Goal: Information Seeking & Learning: Learn about a topic

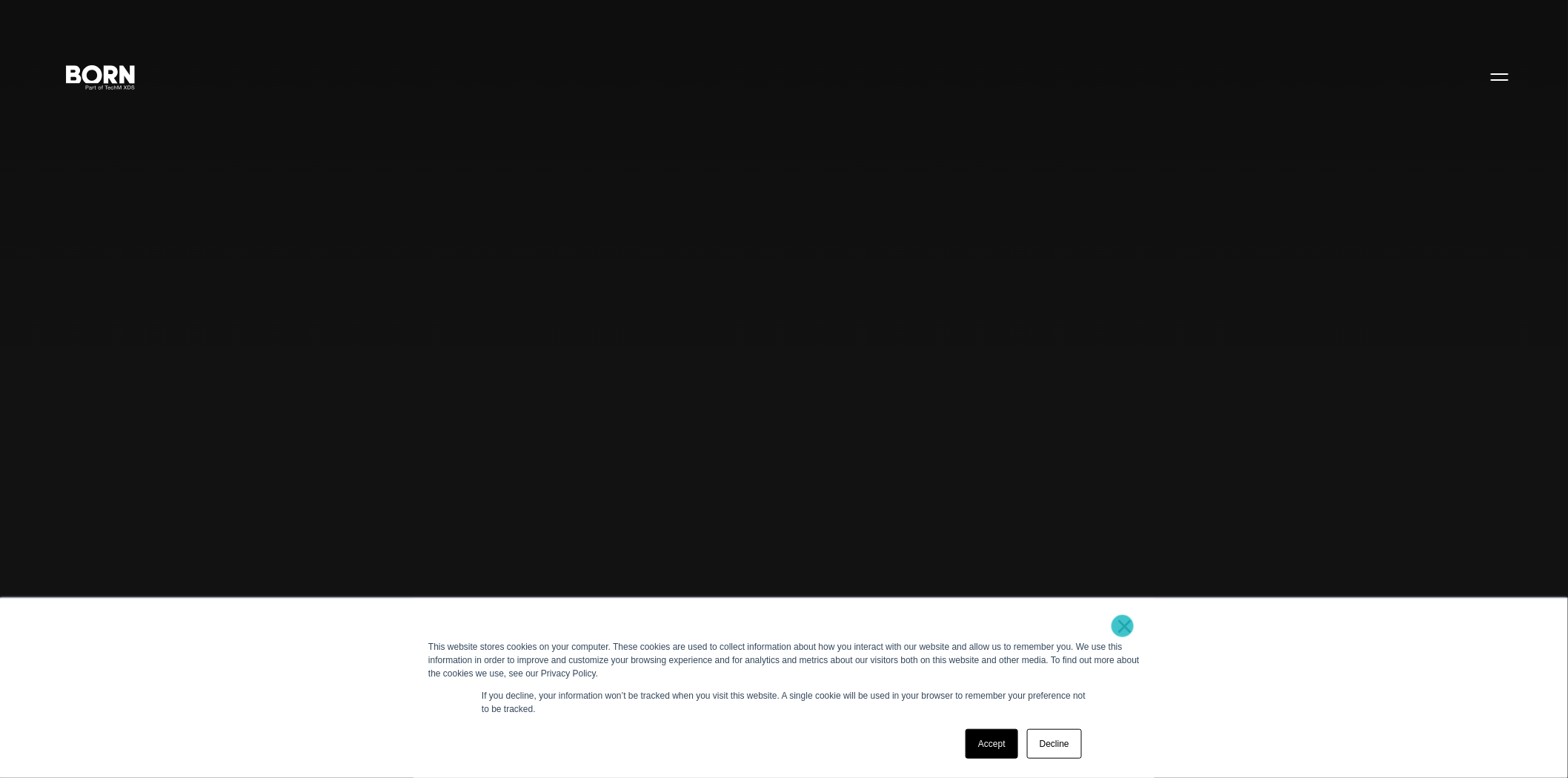
click at [1122, 626] on link "×" at bounding box center [1124, 626] width 17 height 13
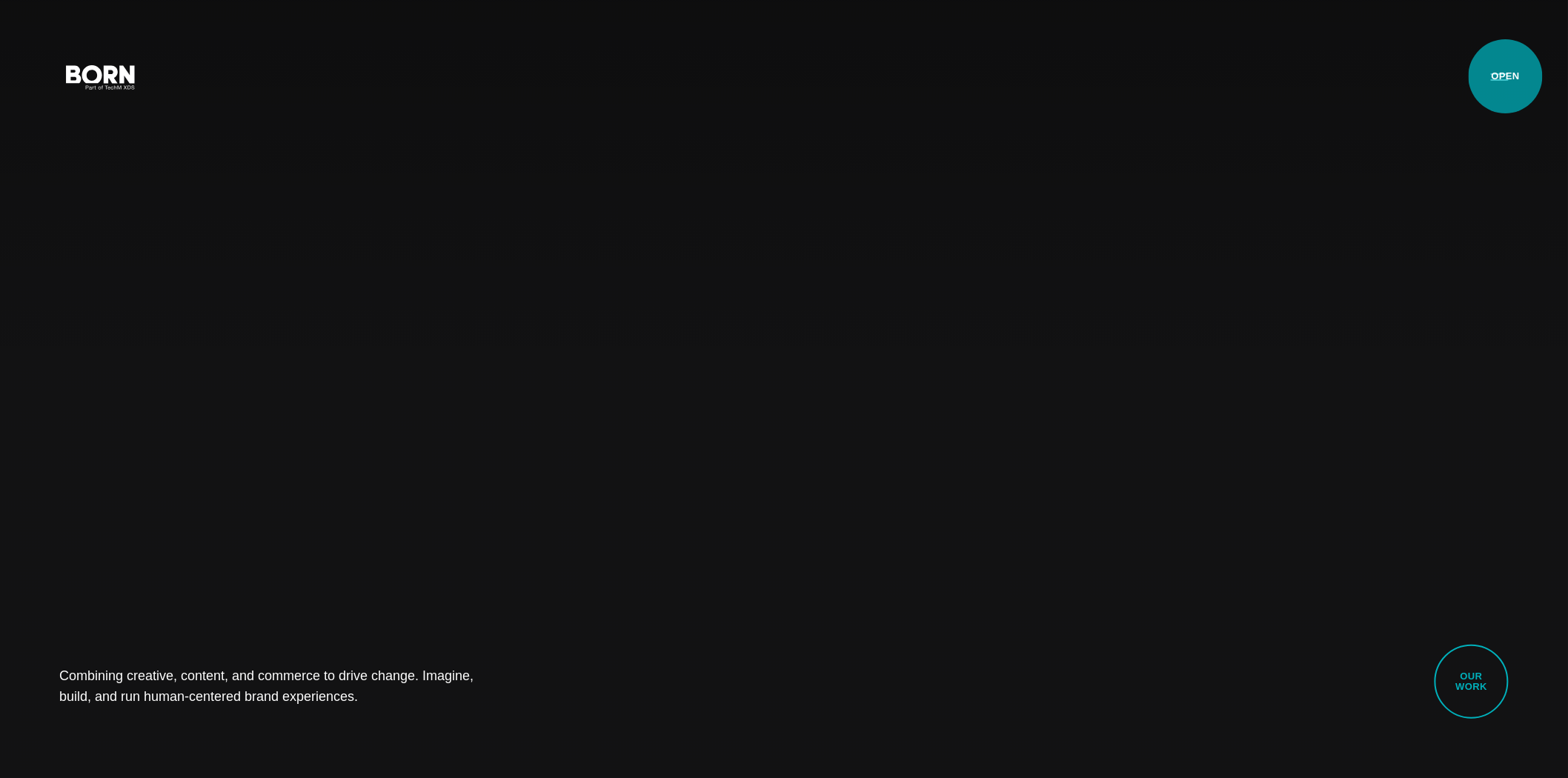
click at [1506, 77] on button "Primary Menu" at bounding box center [1500, 76] width 36 height 31
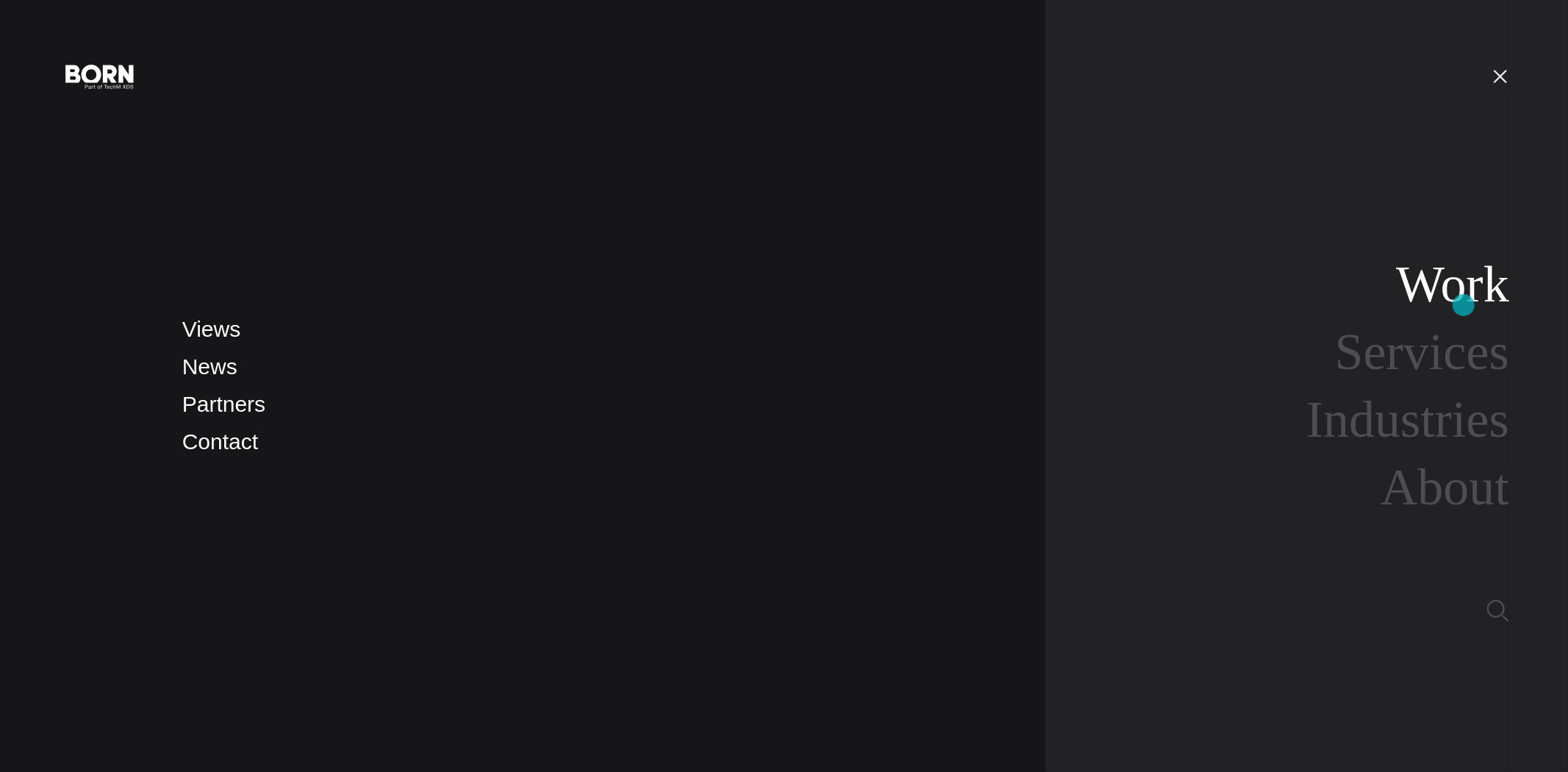
click at [1464, 305] on link "Work" at bounding box center [1452, 284] width 113 height 56
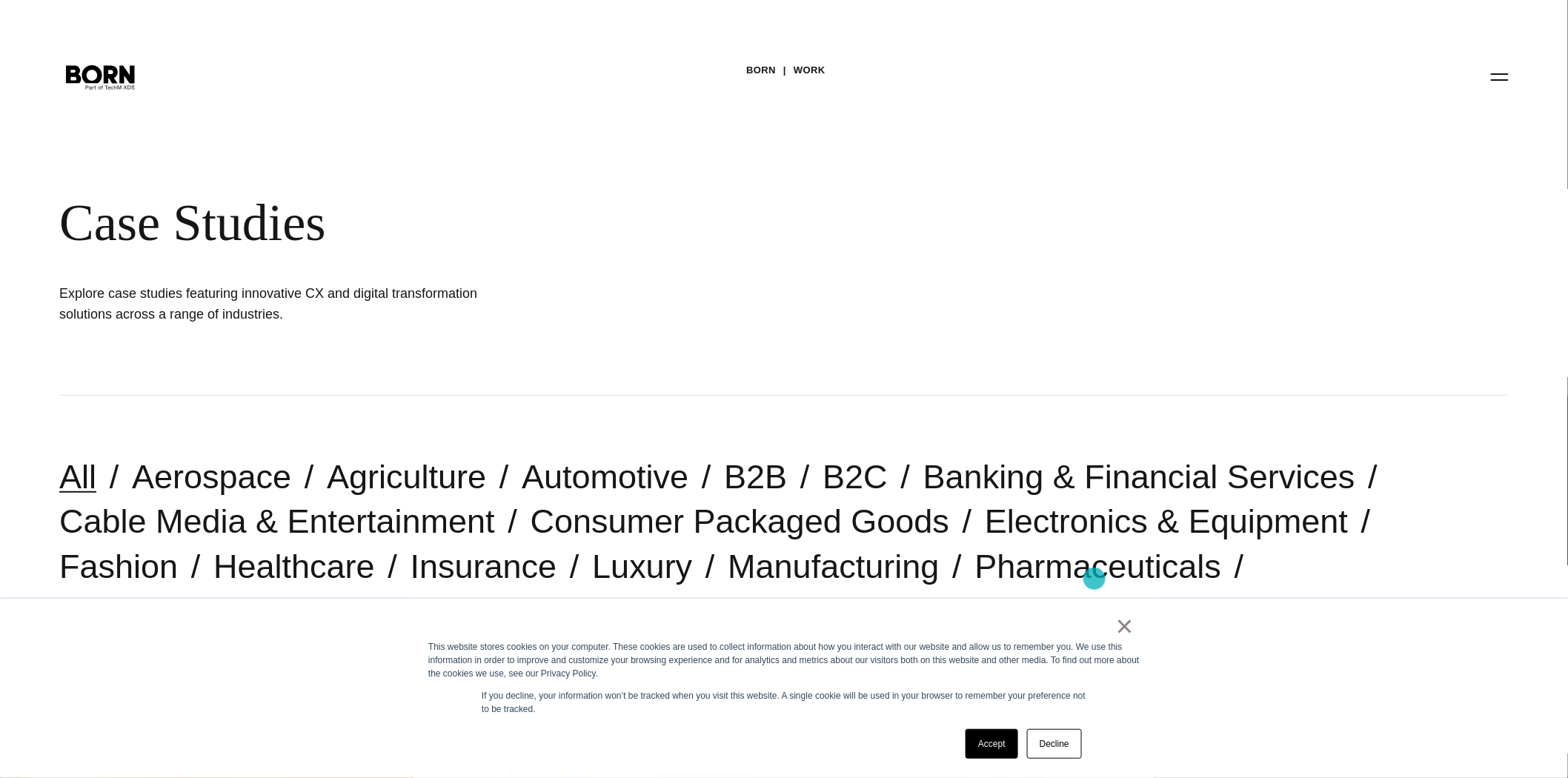
click at [480, 592] on link "Retail & Consumer Products" at bounding box center [269, 611] width 421 height 37
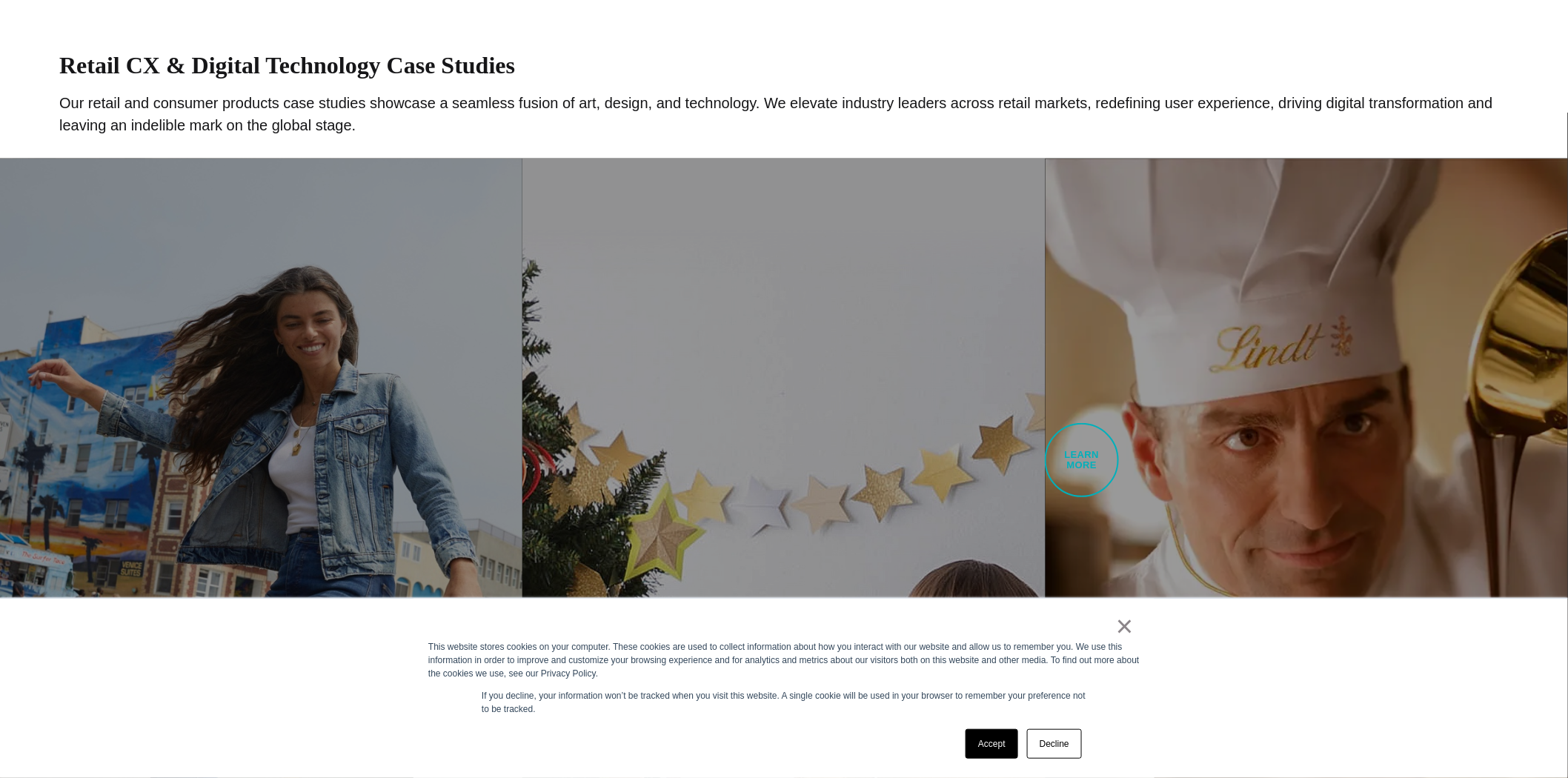
scroll to position [658, 0]
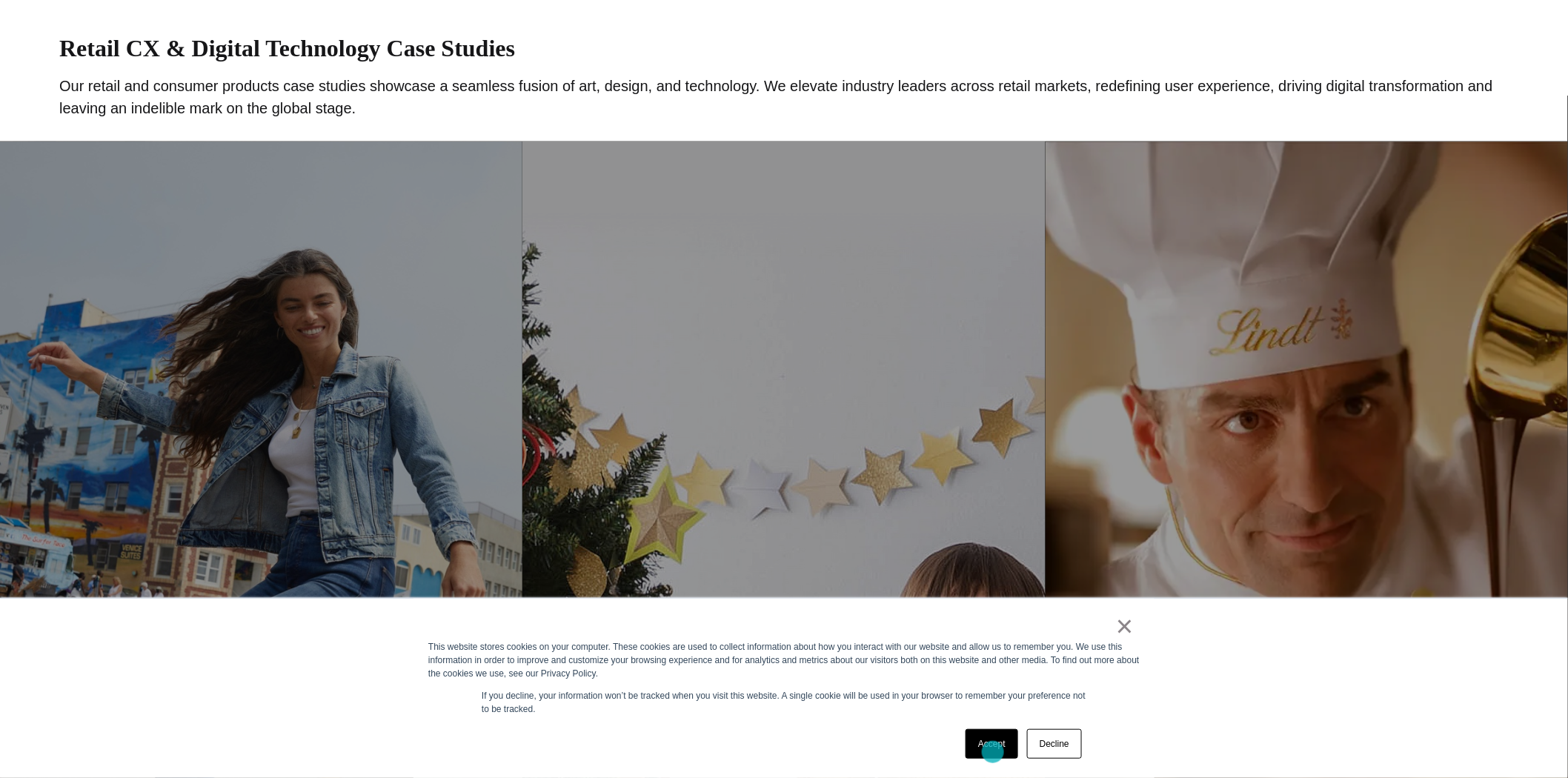
click at [993, 752] on link "Accept" at bounding box center [991, 744] width 52 height 30
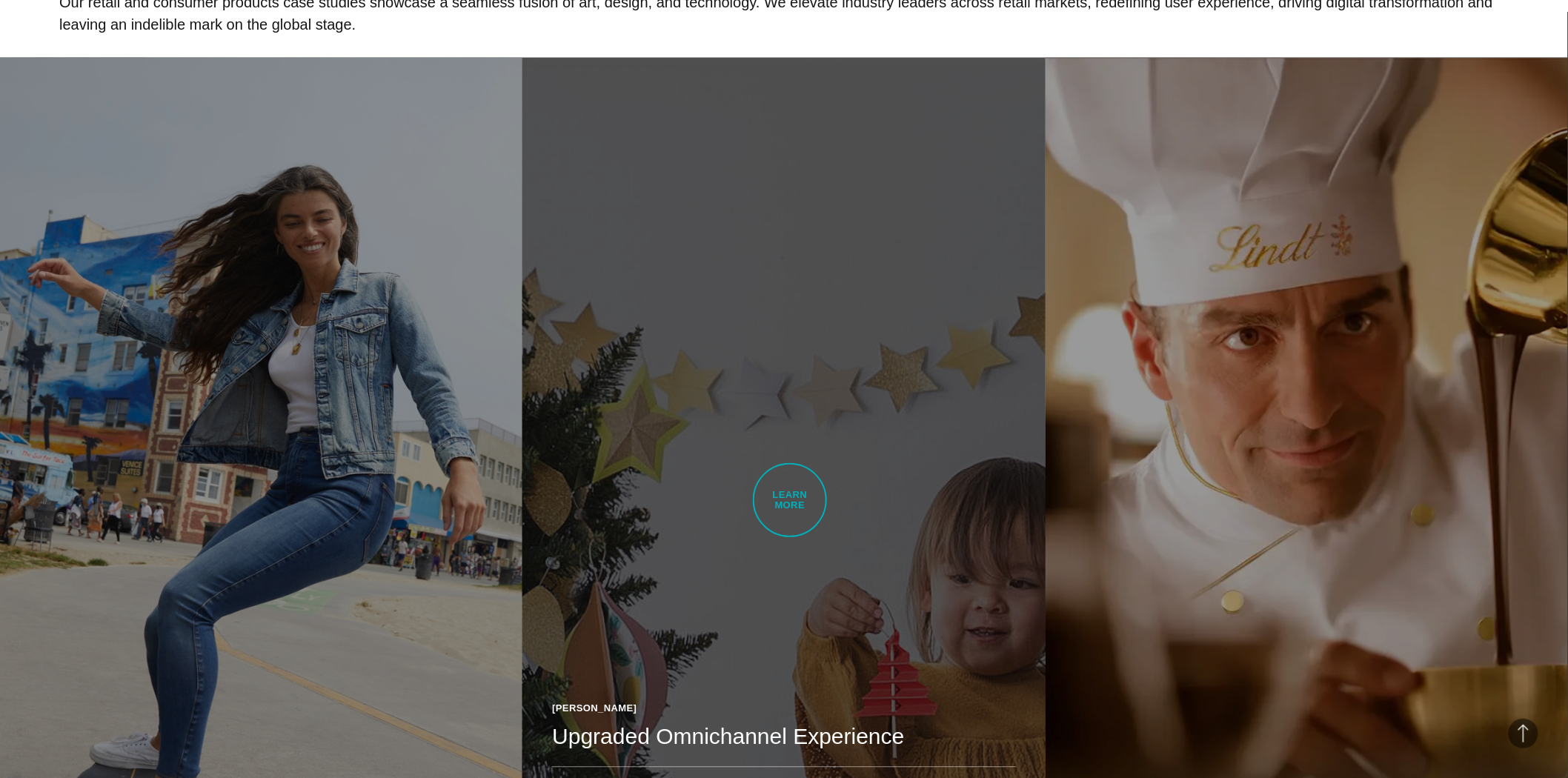
scroll to position [987, 0]
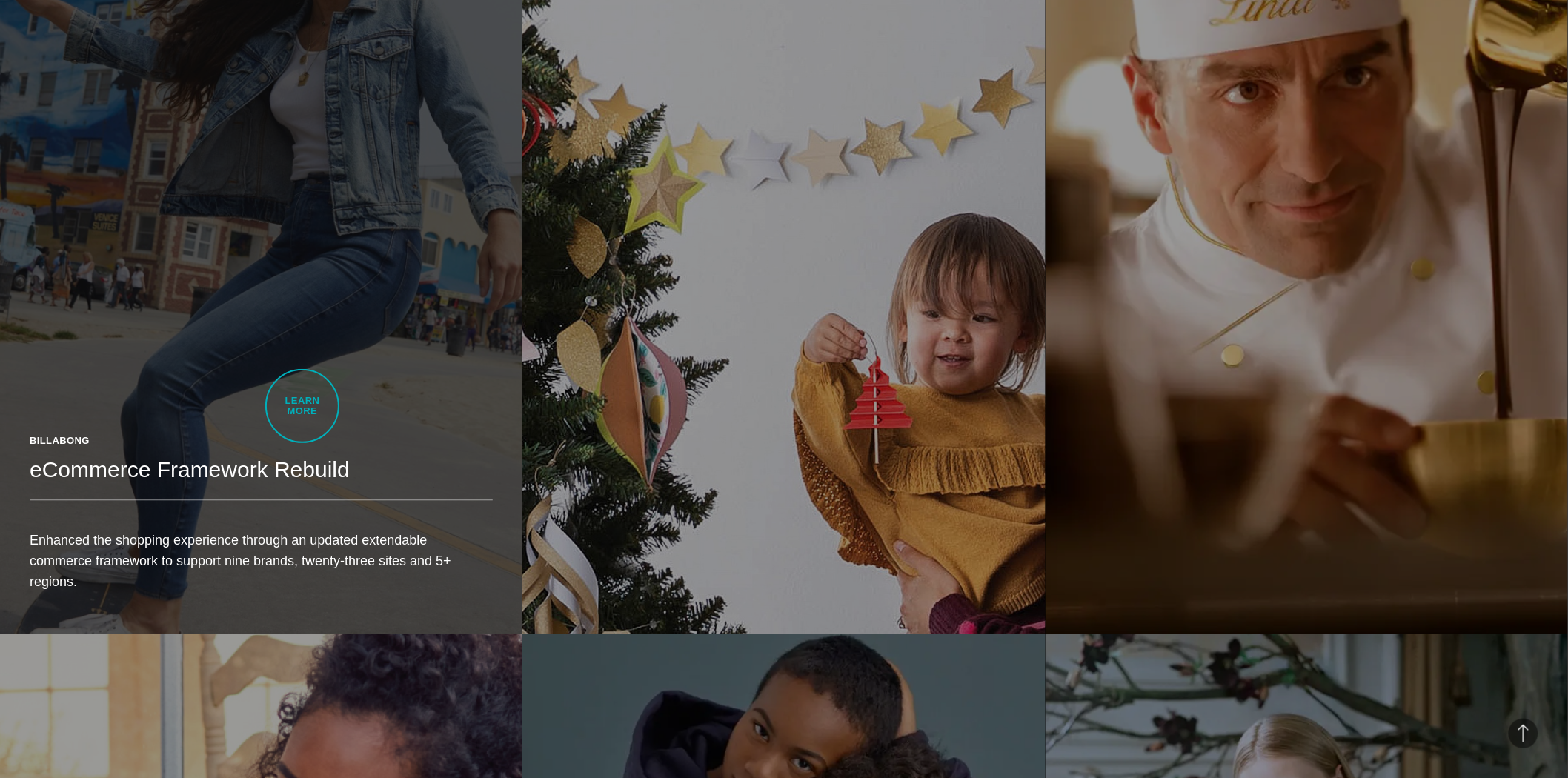
click at [302, 406] on link "Billabong eCommerce Framework Rebuild Enhanced the shopping experience through …" at bounding box center [261, 223] width 522 height 823
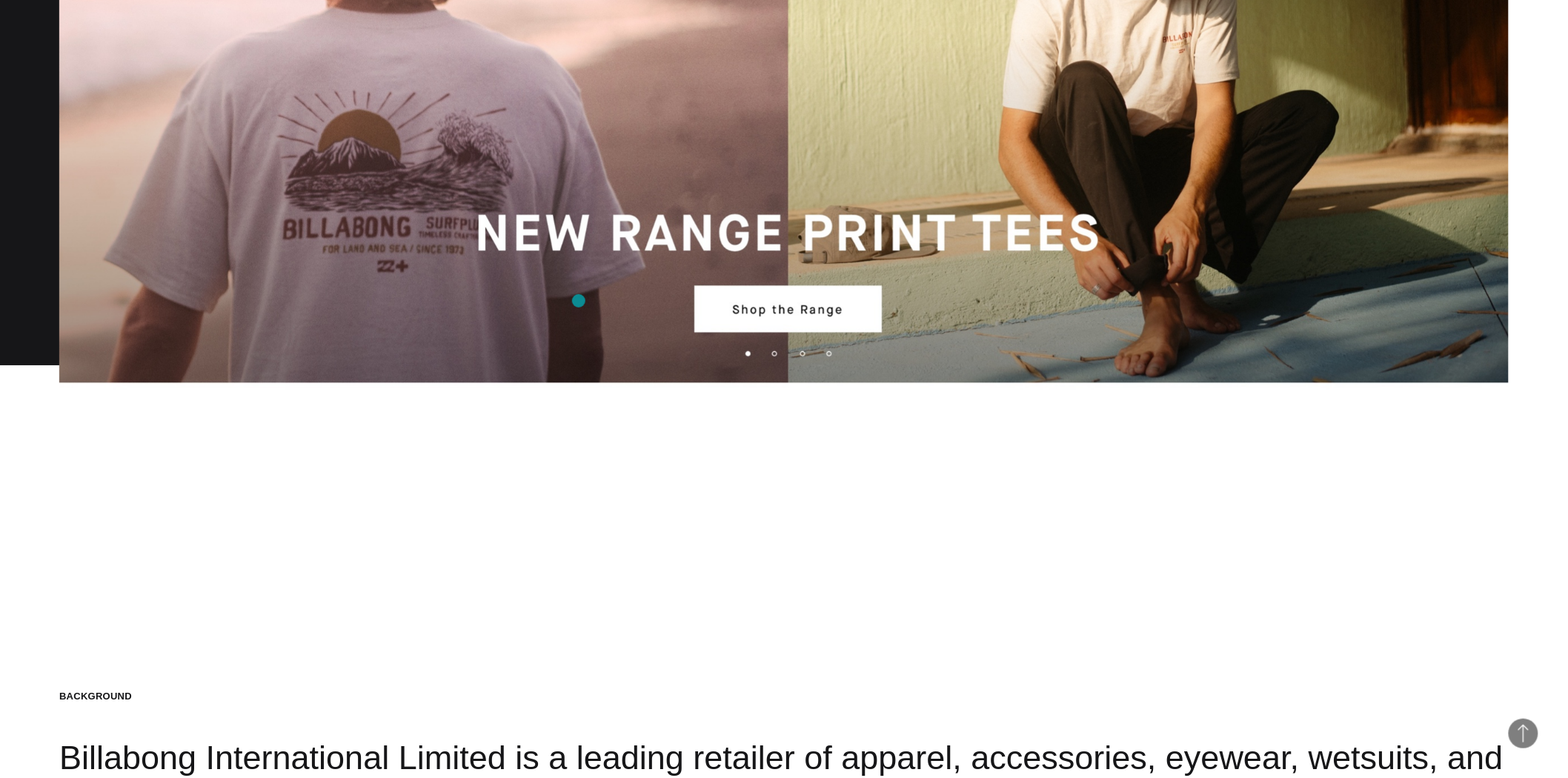
scroll to position [2305, 0]
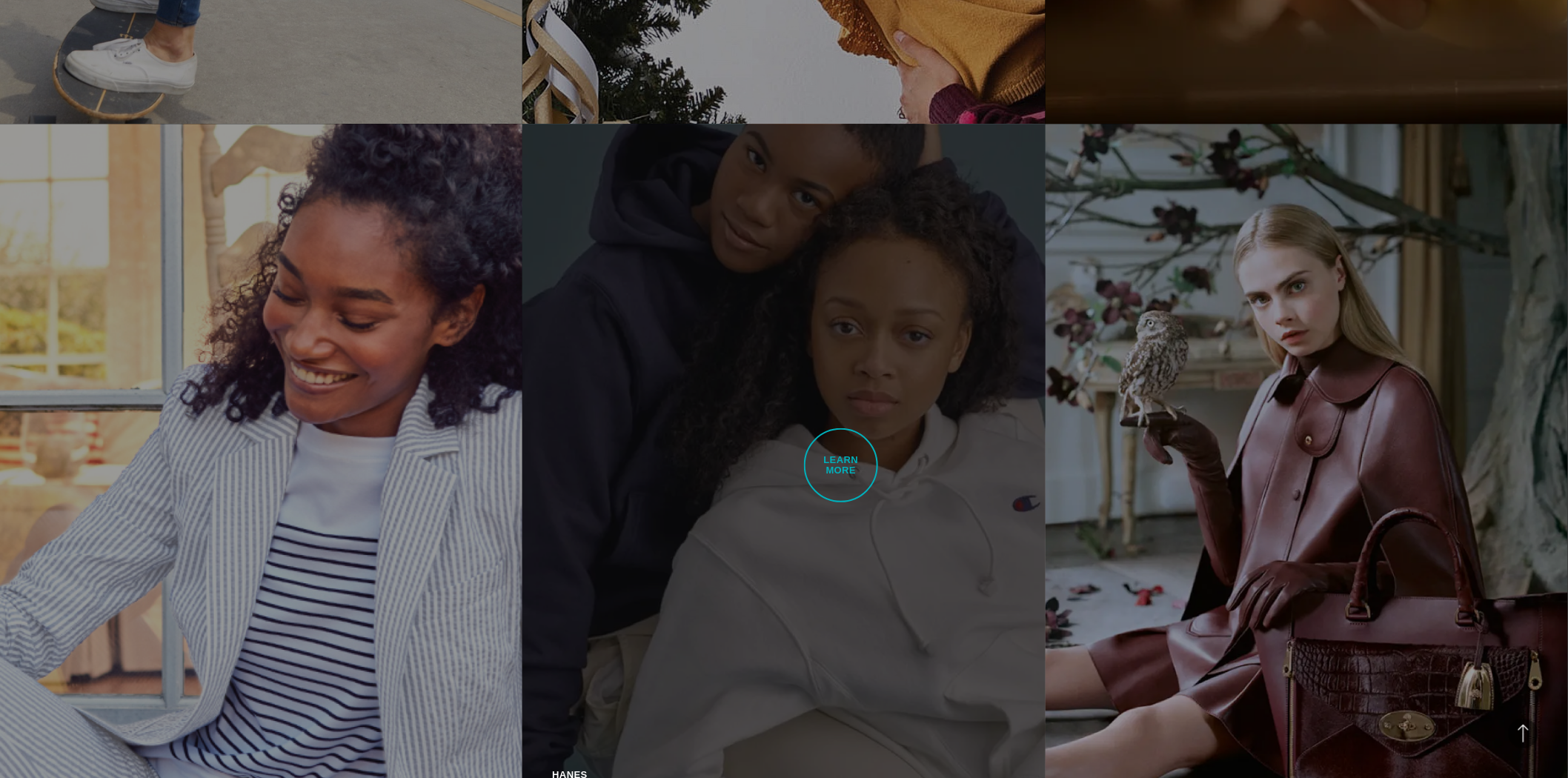
scroll to position [1810, 0]
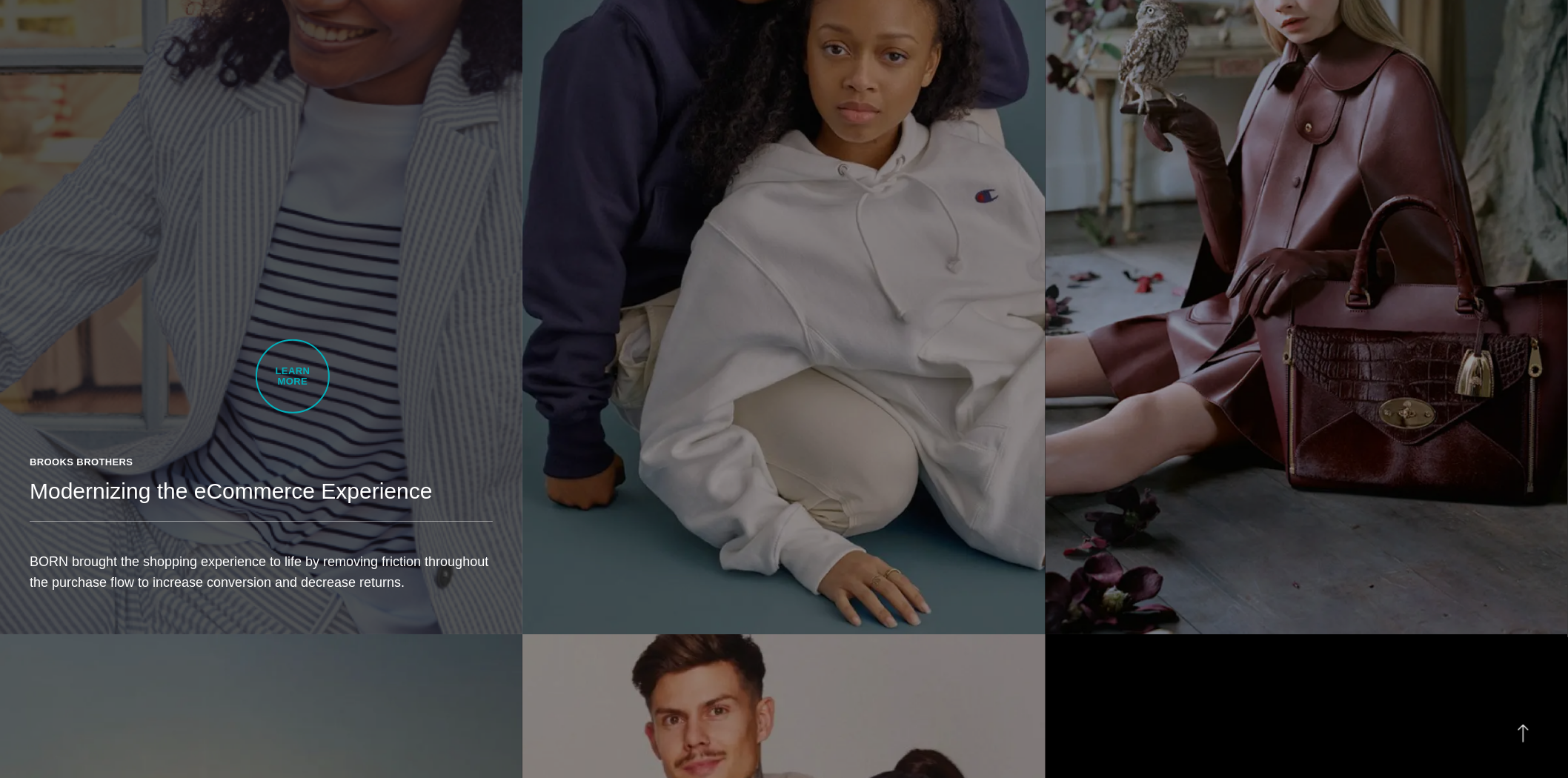
click at [292, 377] on link "Brooks Brothers Modernizing the eCommerce Experience BORN brought the shopping …" at bounding box center [261, 222] width 522 height 823
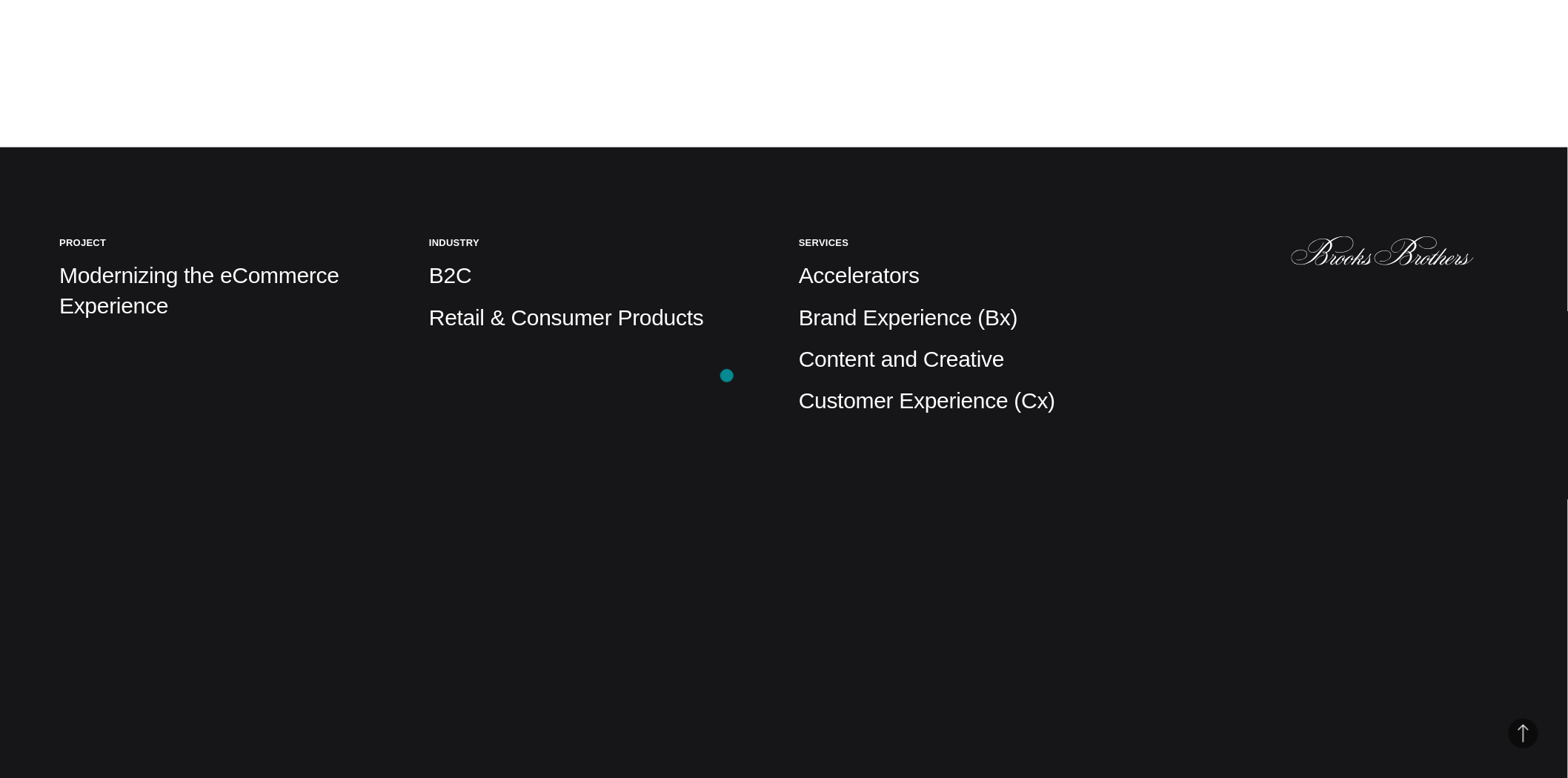
scroll to position [741, 0]
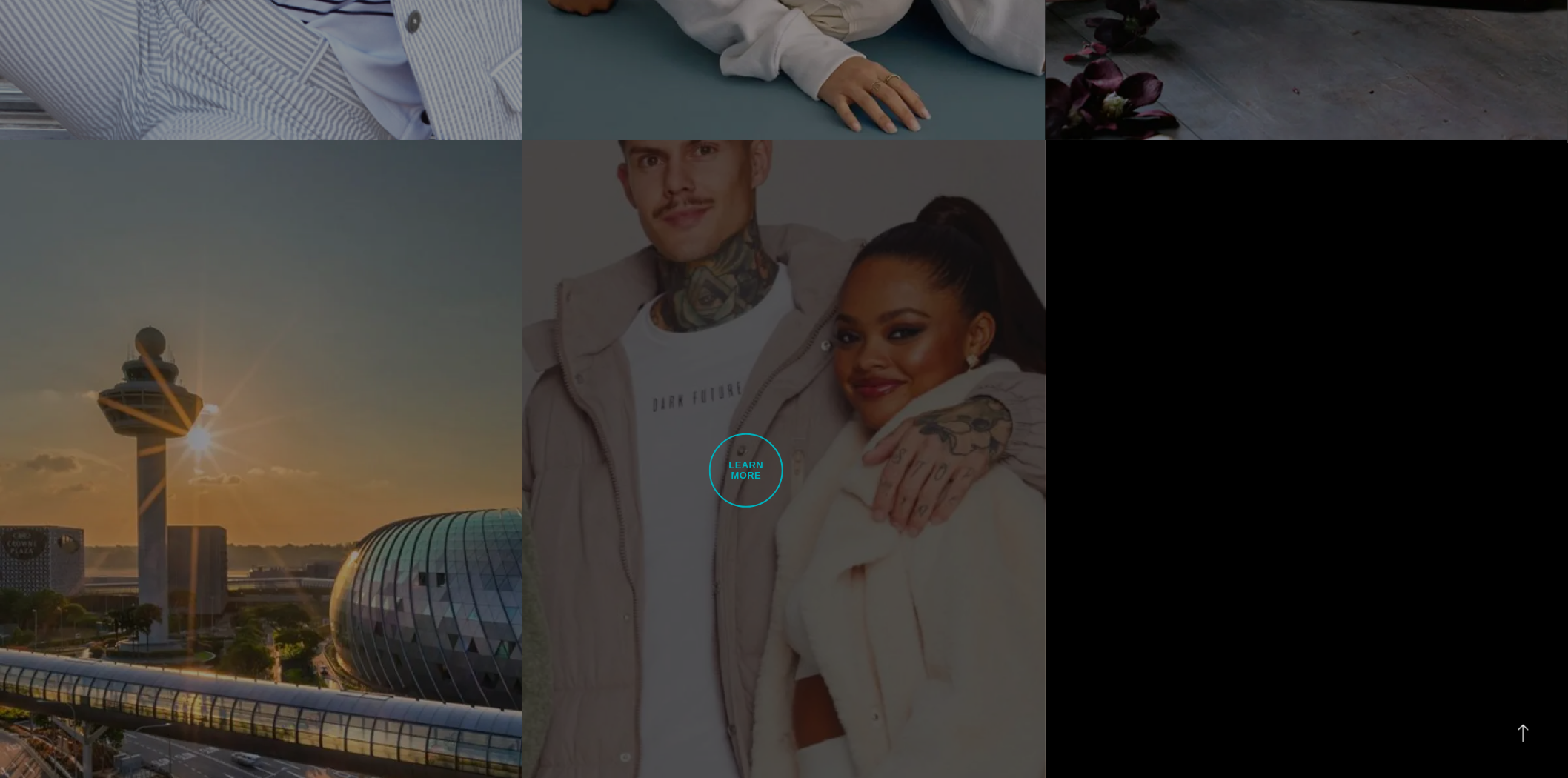
scroll to position [2633, 0]
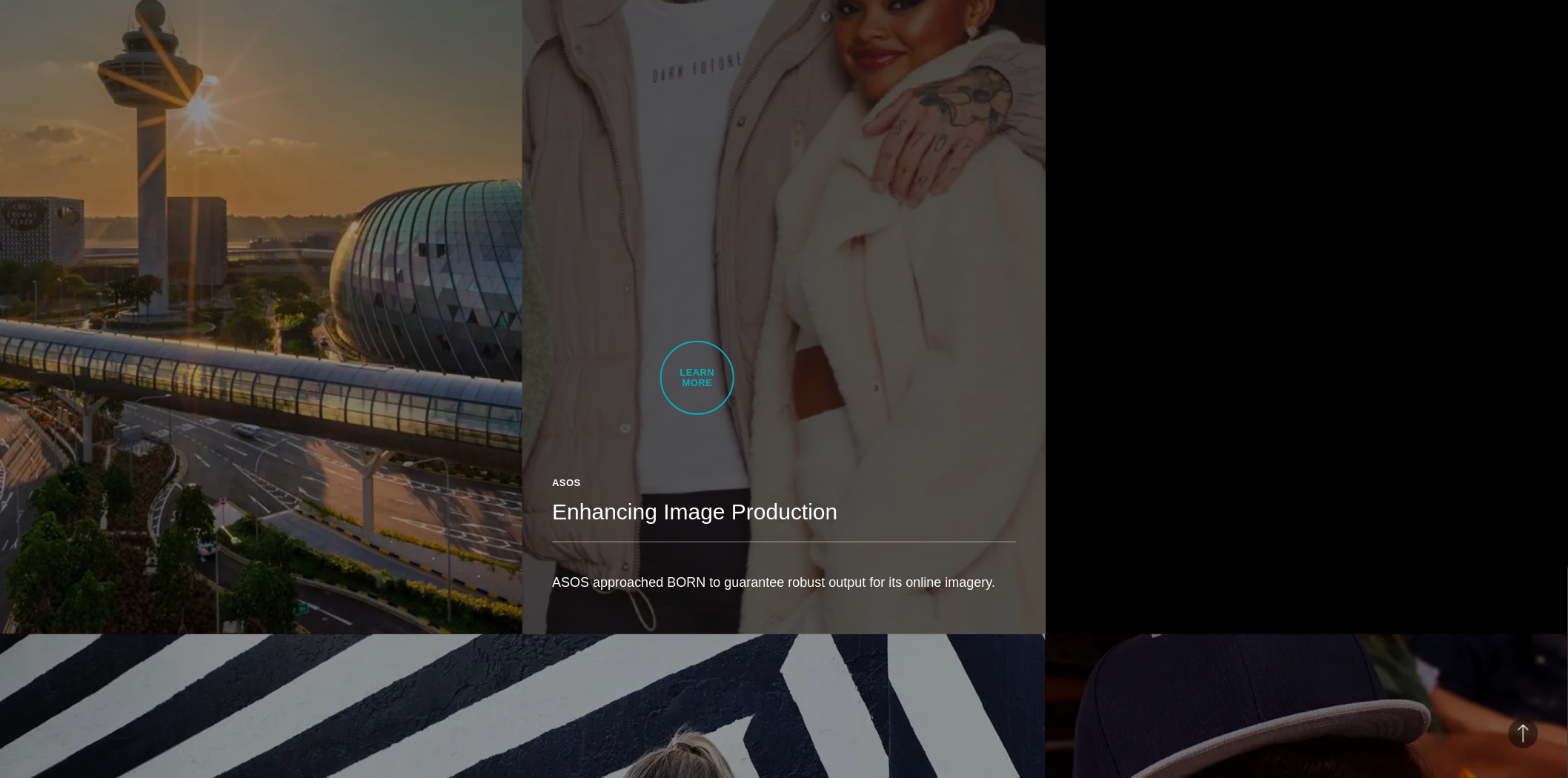
click at [697, 378] on link "ASOS Enhancing Image Production ASOS approached BORN to guarantee robust output…" at bounding box center [783, 222] width 522 height 823
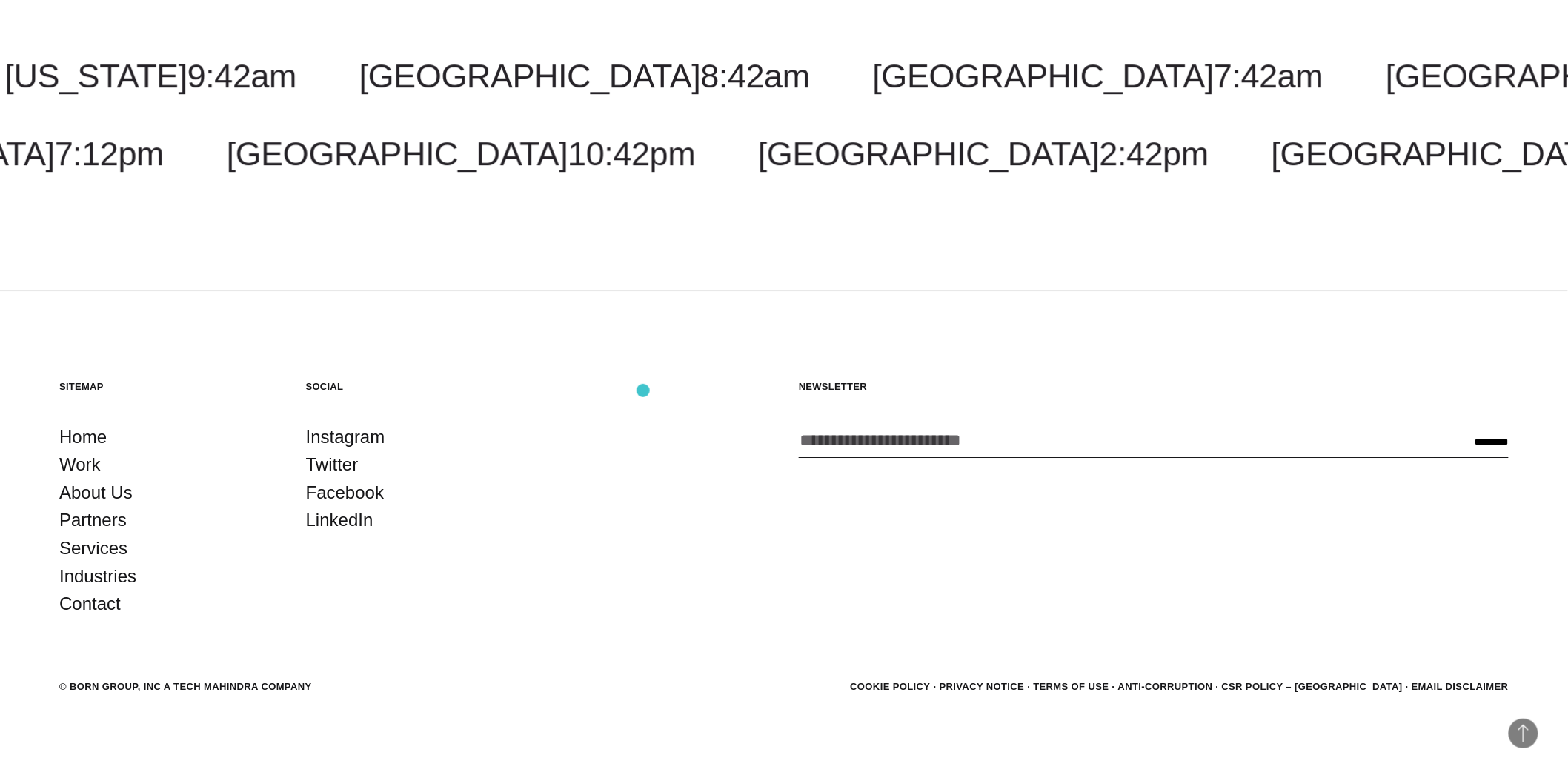
scroll to position [6578, 0]
